Goal: Check status: Check status

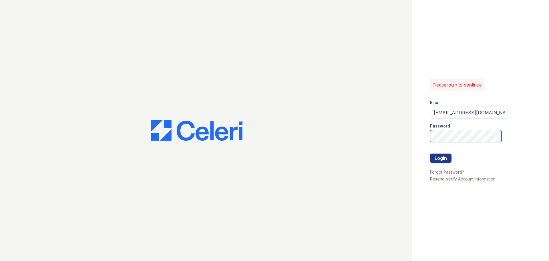
click at [430, 153] on button "Login" at bounding box center [440, 157] width 21 height 9
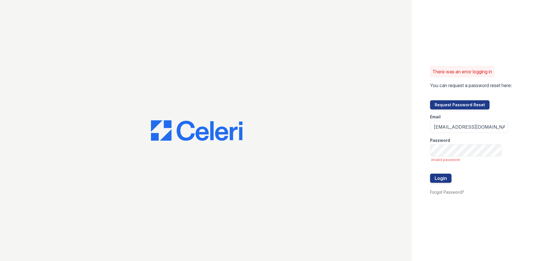
click at [446, 156] on form "Email 33ninety.leasing1@ghancooper.com Password invalid password Login" at bounding box center [469, 148] width 78 height 79
click at [430, 173] on button "Login" at bounding box center [440, 177] width 21 height 9
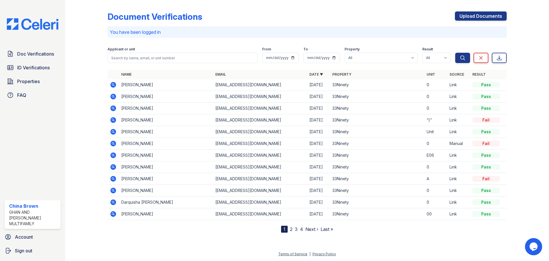
click at [116, 85] on icon at bounding box center [113, 85] width 6 height 6
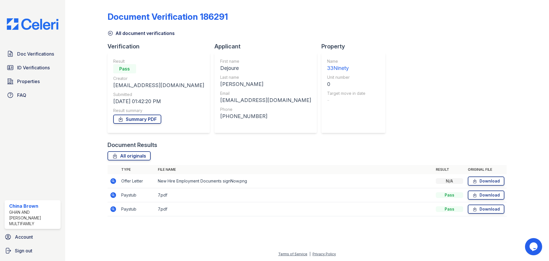
click at [112, 183] on icon at bounding box center [113, 181] width 6 height 6
click at [112, 195] on icon at bounding box center [113, 195] width 6 height 6
click at [114, 194] on icon at bounding box center [113, 194] width 7 height 7
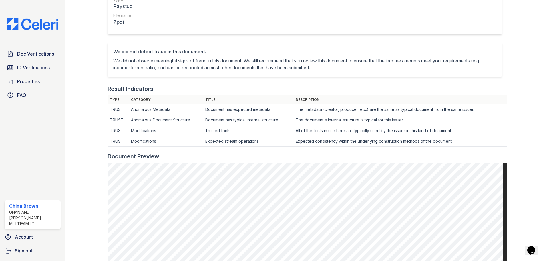
scroll to position [172, 0]
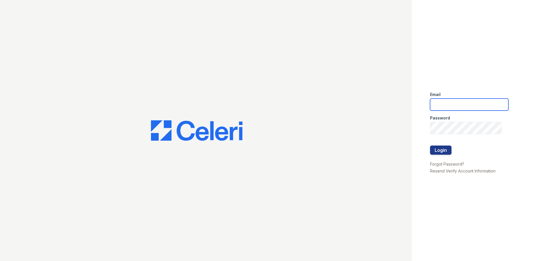
click at [437, 107] on input "email" at bounding box center [469, 104] width 78 height 12
type input "[EMAIL_ADDRESS][DOMAIN_NAME]"
